Goal: Information Seeking & Learning: Learn about a topic

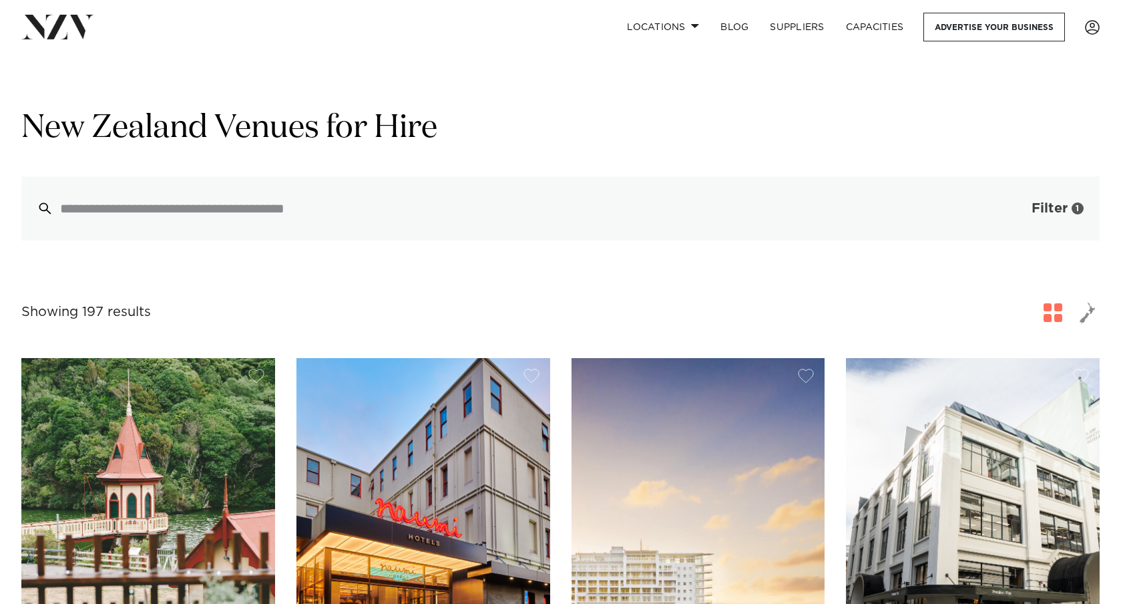
click at [1060, 199] on button "Filter 1" at bounding box center [1044, 208] width 111 height 64
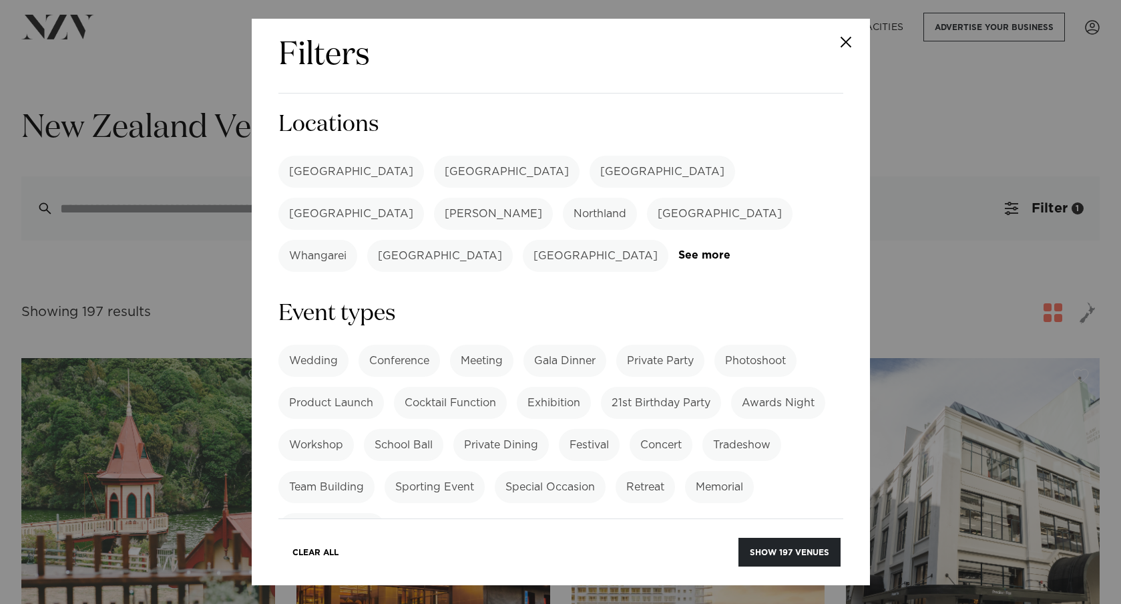
click at [322, 182] on label "[GEOGRAPHIC_DATA]" at bounding box center [351, 172] width 146 height 32
click at [464, 345] on label "Meeting" at bounding box center [481, 361] width 63 height 32
click at [817, 545] on button "Show 123 venues" at bounding box center [789, 551] width 101 height 29
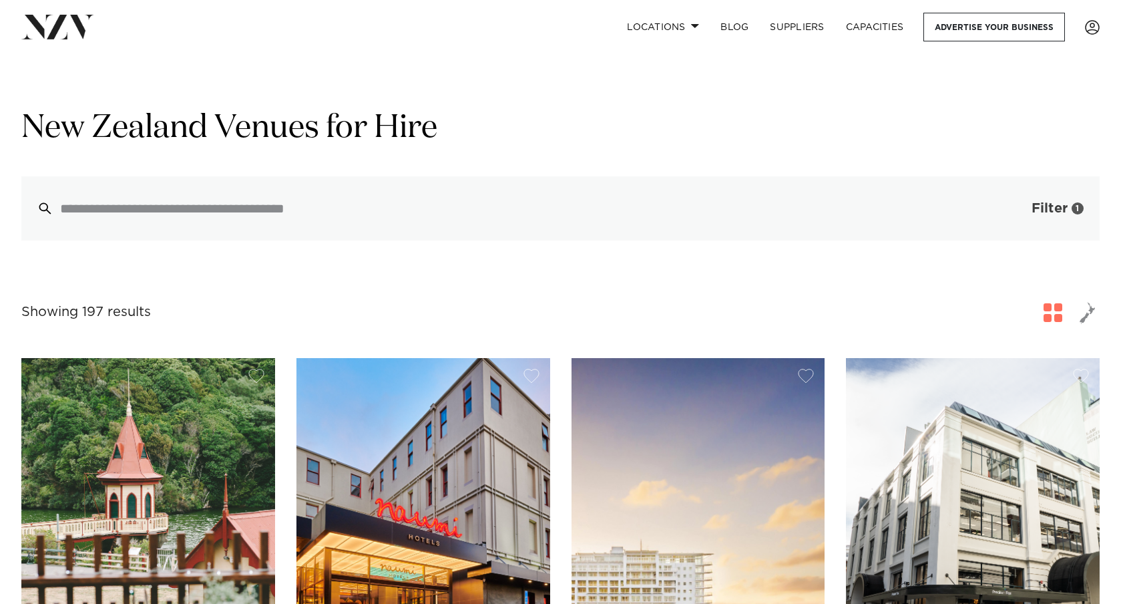
click at [1064, 204] on span "Filter" at bounding box center [1050, 208] width 36 height 13
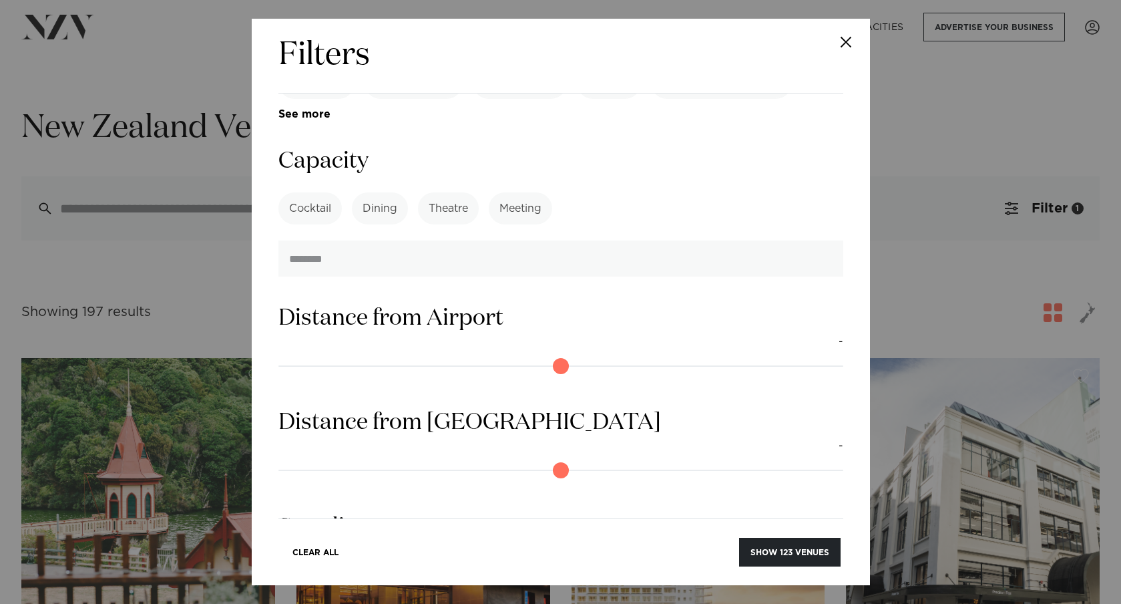
scroll to position [882, 0]
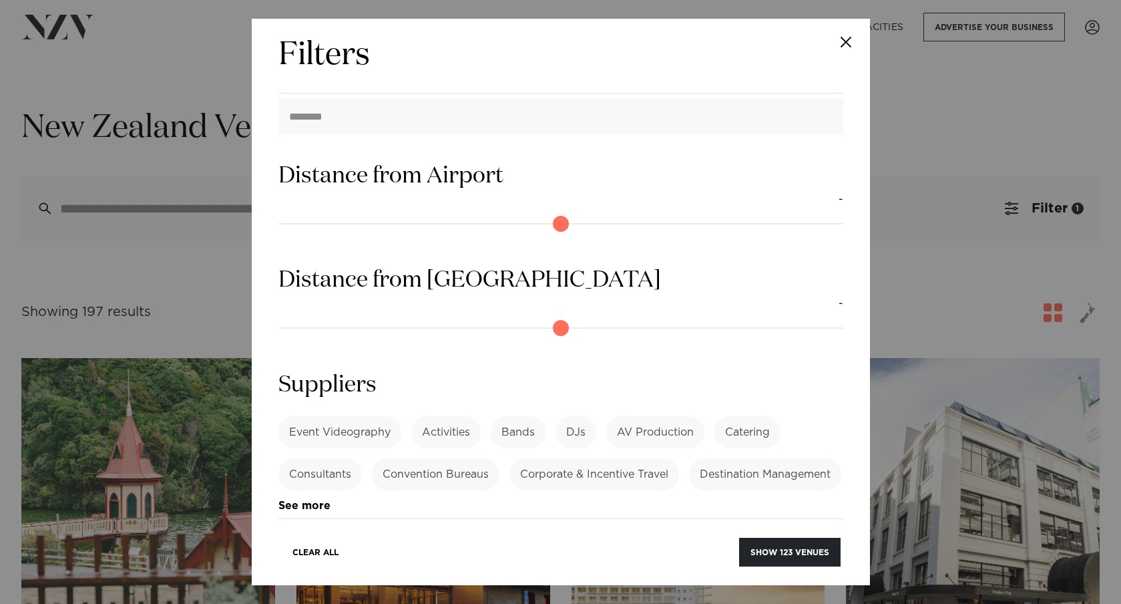
click at [355, 416] on label "Event Videography" at bounding box center [339, 432] width 123 height 32
click at [804, 557] on button "Show 1 supplier" at bounding box center [791, 551] width 99 height 29
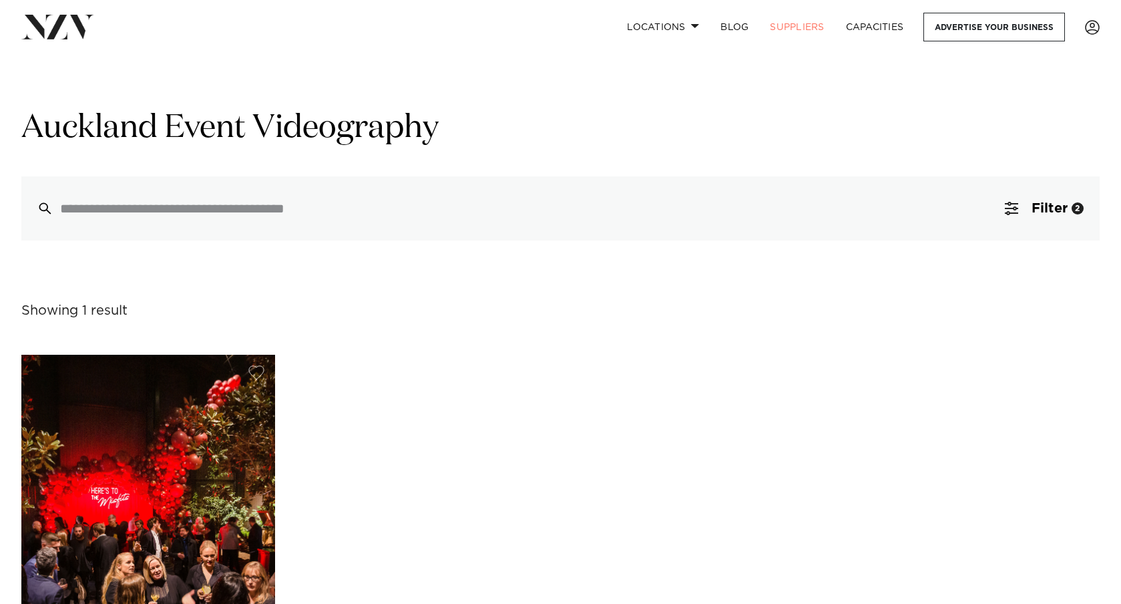
click at [457, 143] on h1 "Auckland Event Videography" at bounding box center [560, 128] width 1078 height 42
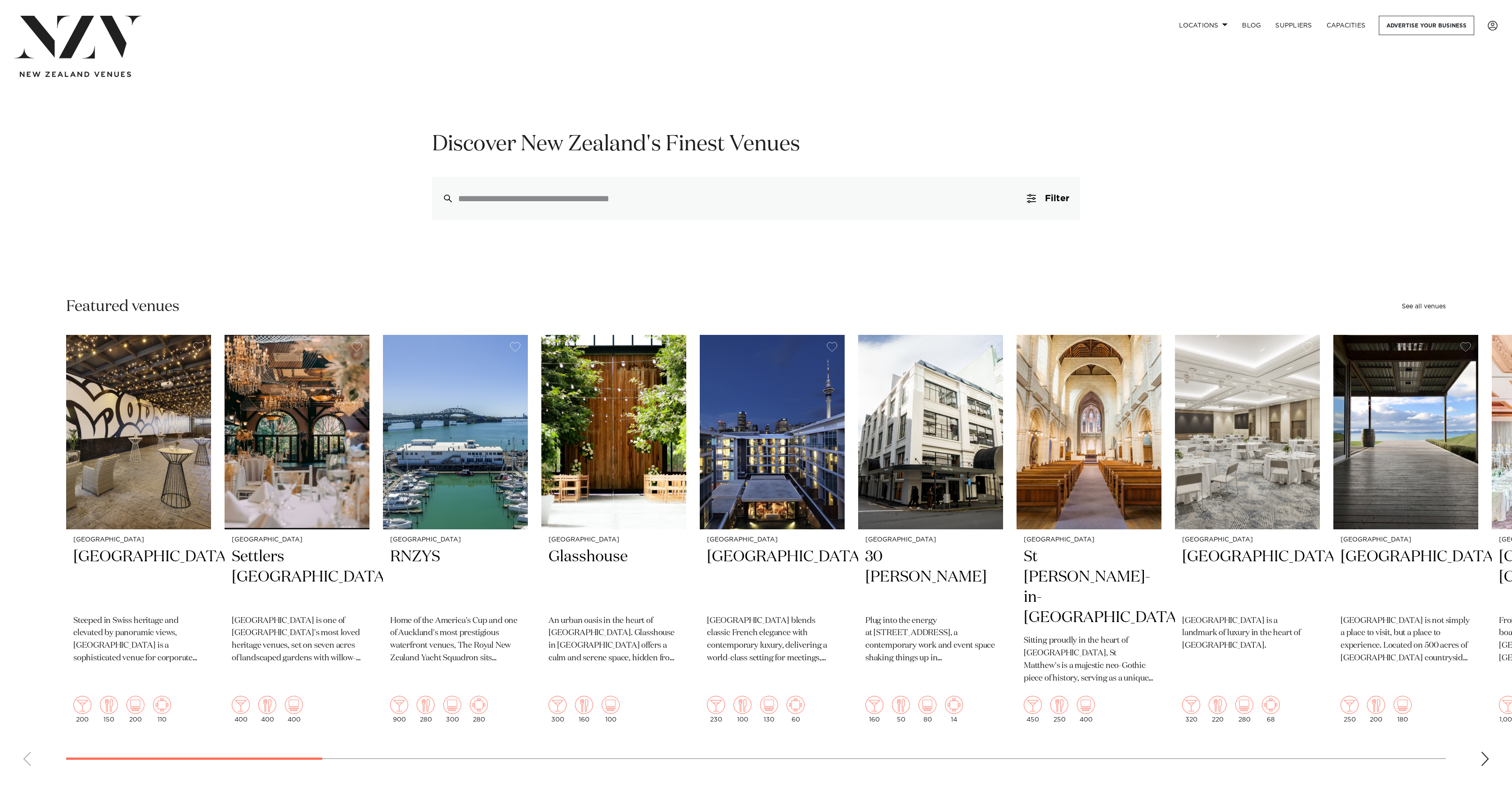
click at [1498, 25] on link at bounding box center [1493, 26] width 24 height 10
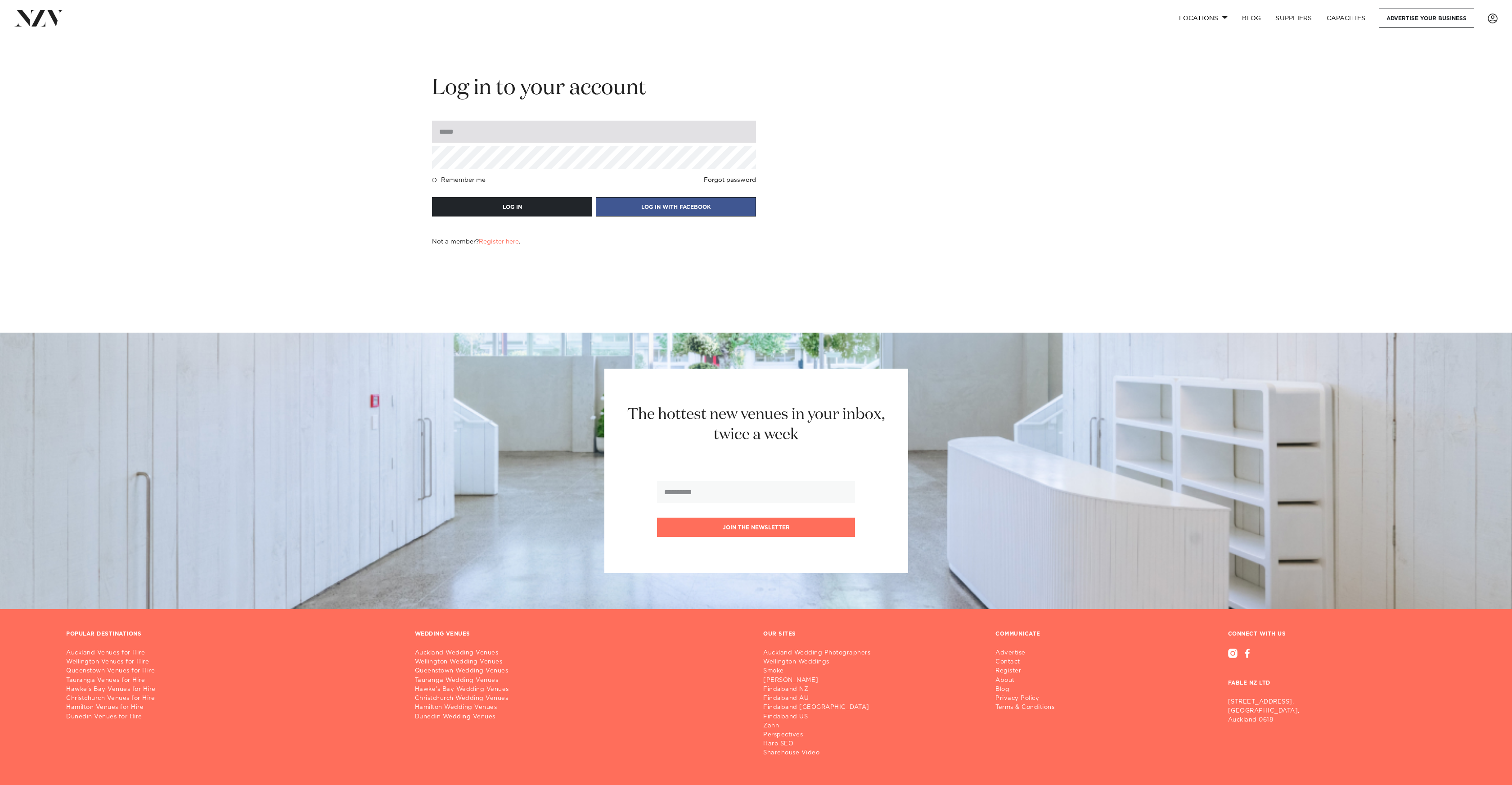
click at [511, 133] on input "email" at bounding box center [594, 132] width 324 height 22
type input "**********"
click at [432, 197] on button "LOG IN" at bounding box center [512, 206] width 160 height 20
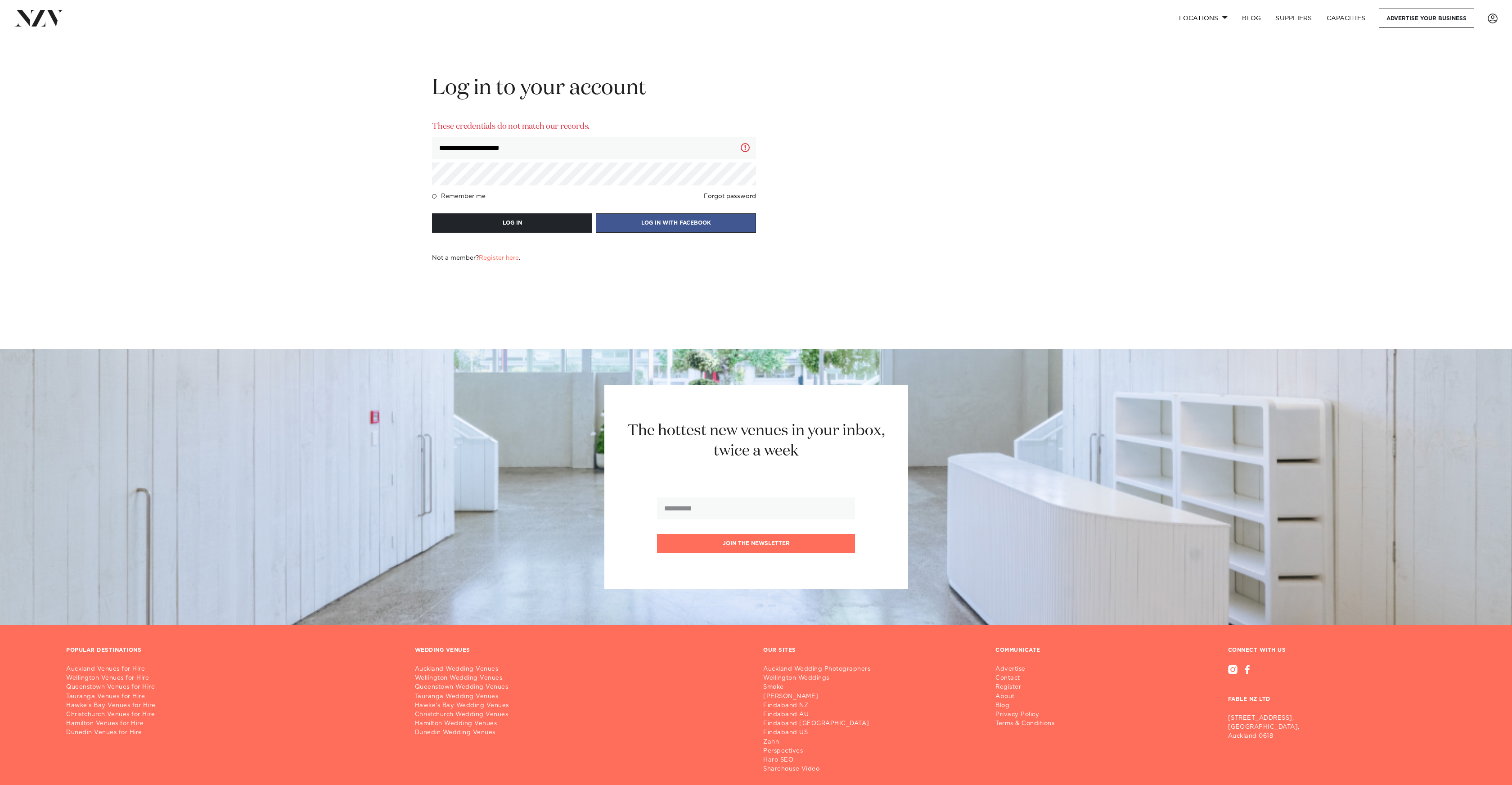
click at [432, 213] on button "LOG IN" at bounding box center [512, 223] width 160 height 20
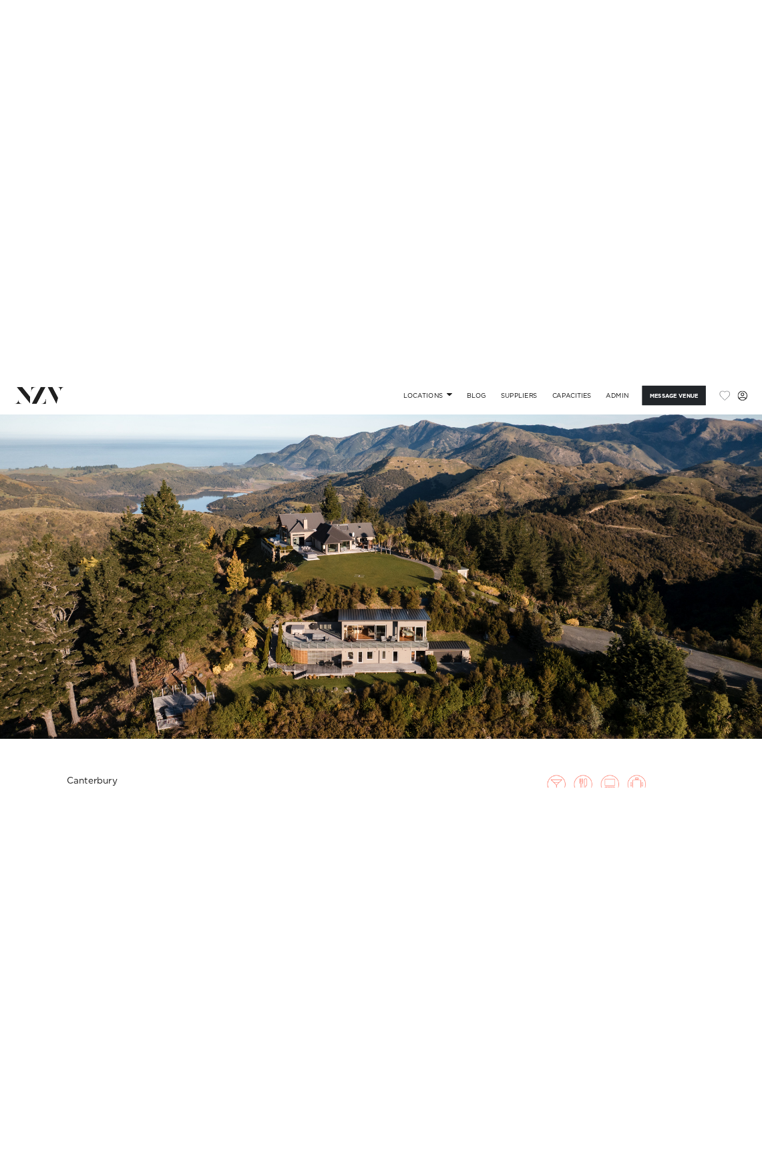
scroll to position [132, 0]
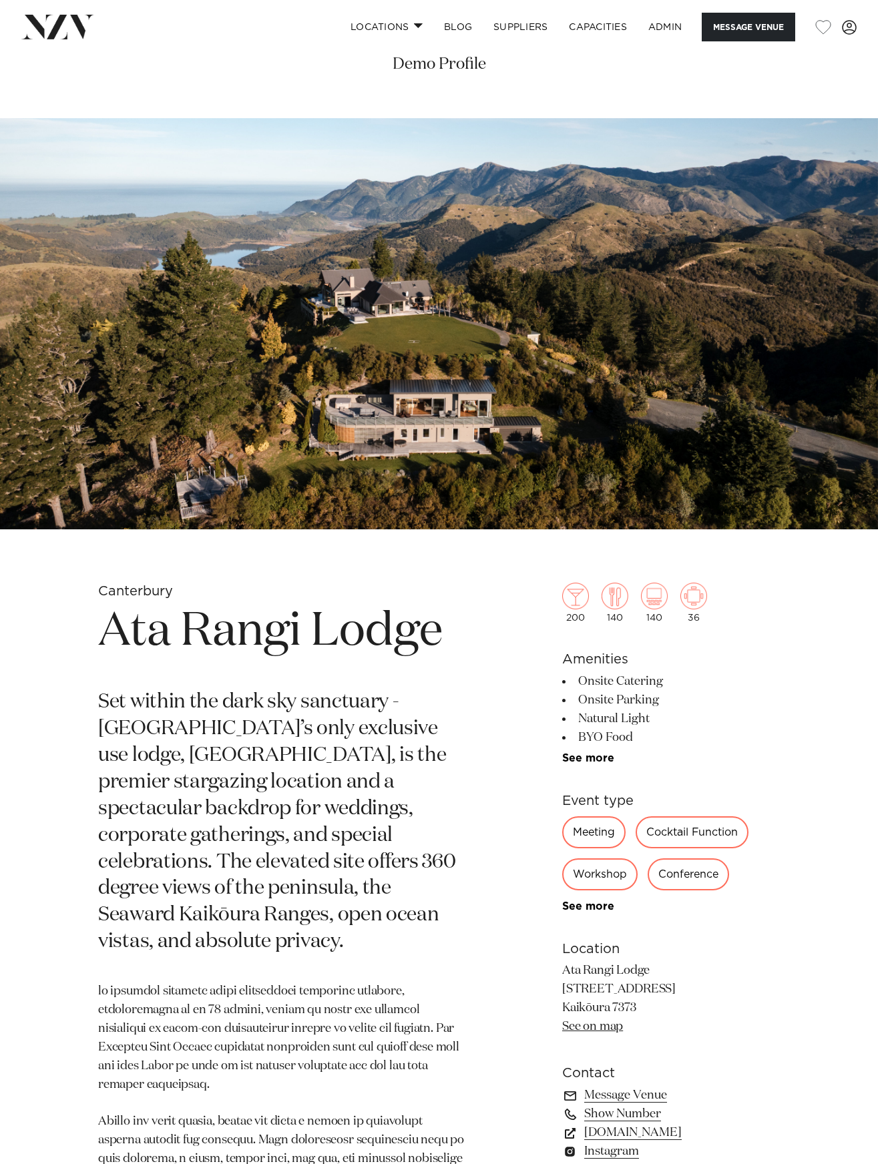
click at [761, 397] on img at bounding box center [439, 323] width 878 height 411
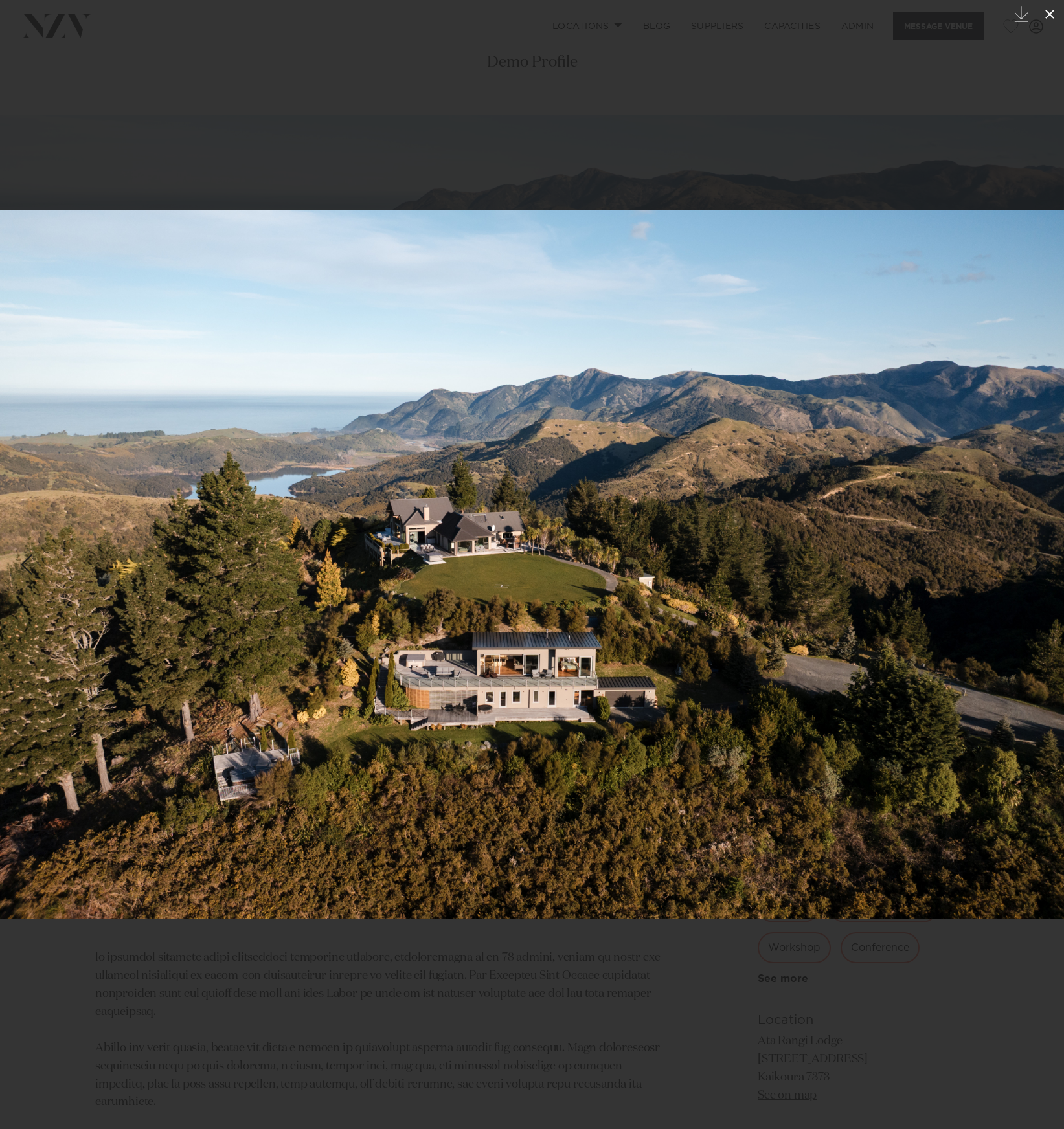
click at [738, 11] on button at bounding box center [1049, 14] width 28 height 28
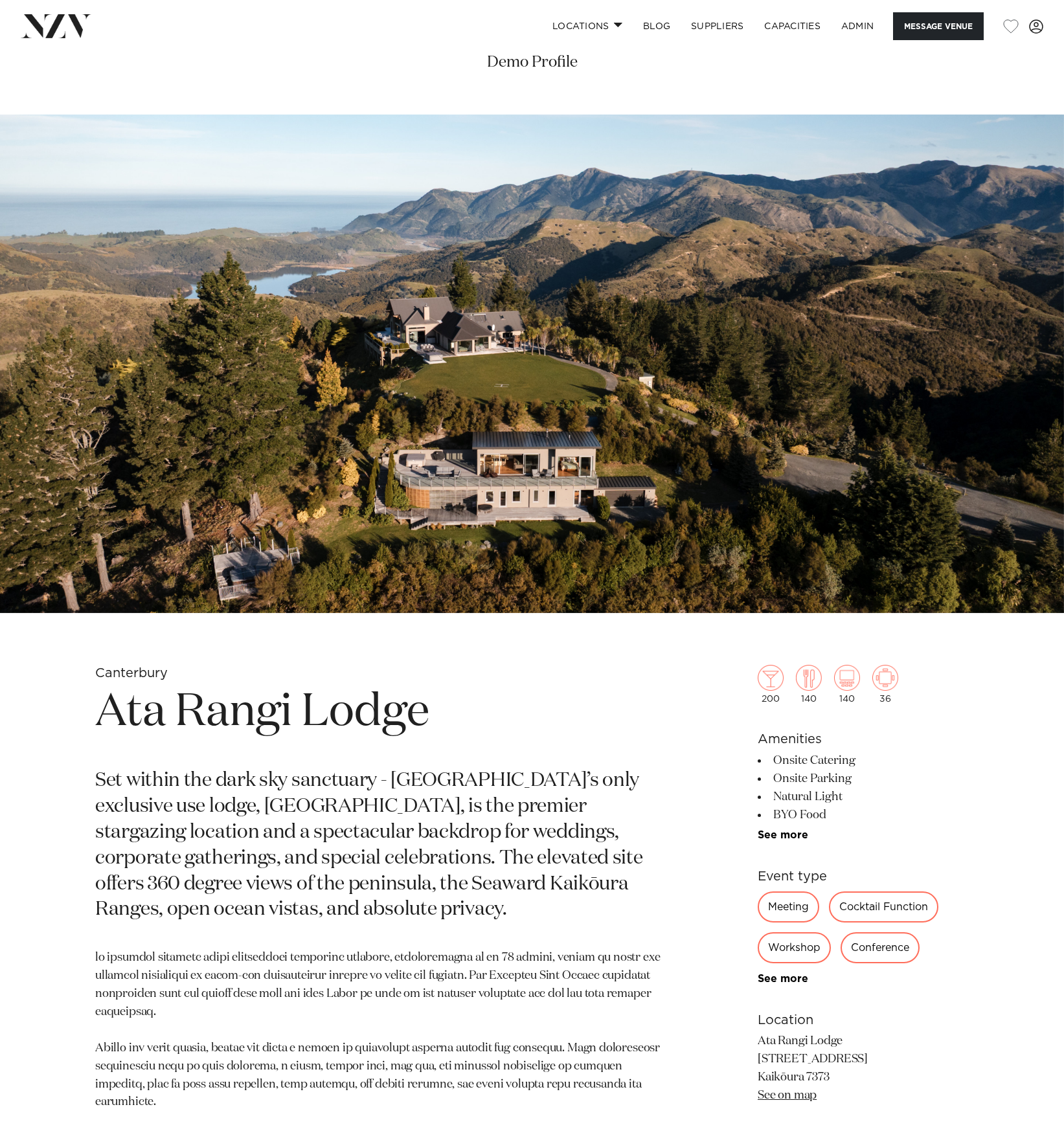
click at [738, 743] on div "Canterbury Ata Rangi Lodge Set within the dark sky sanctuary - Kaikōura’s only …" at bounding box center [532, 976] width 1044 height 621
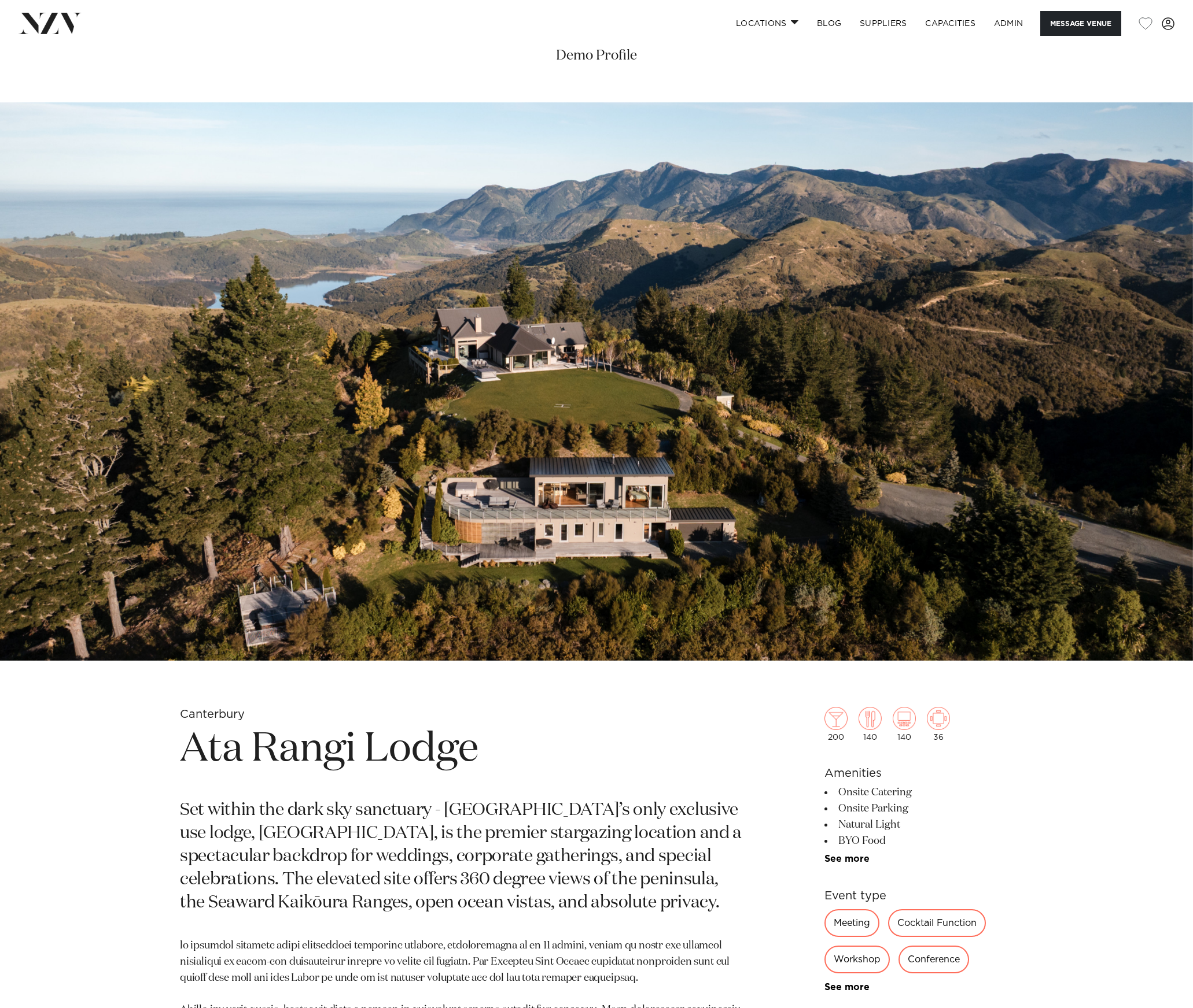
click at [1063, 792] on div "Canterbury Ata Rangi Lodge Set within the dark sky sanctuary - [GEOGRAPHIC_DATA…" at bounding box center [596, 985] width 984 height 554
click at [65, 23] on img at bounding box center [49, 23] width 63 height 21
